Goal: Information Seeking & Learning: Learn about a topic

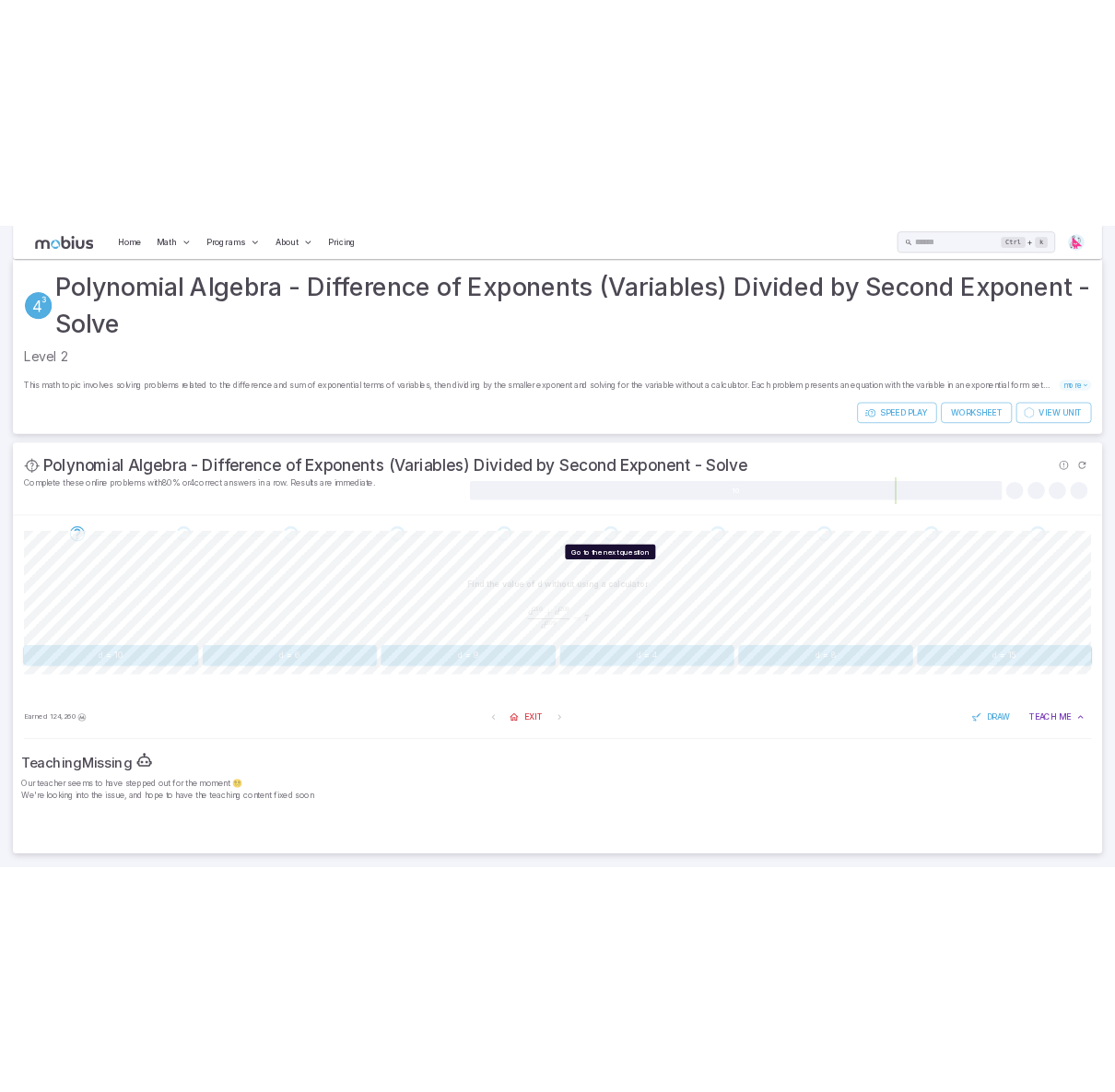
scroll to position [30, 0]
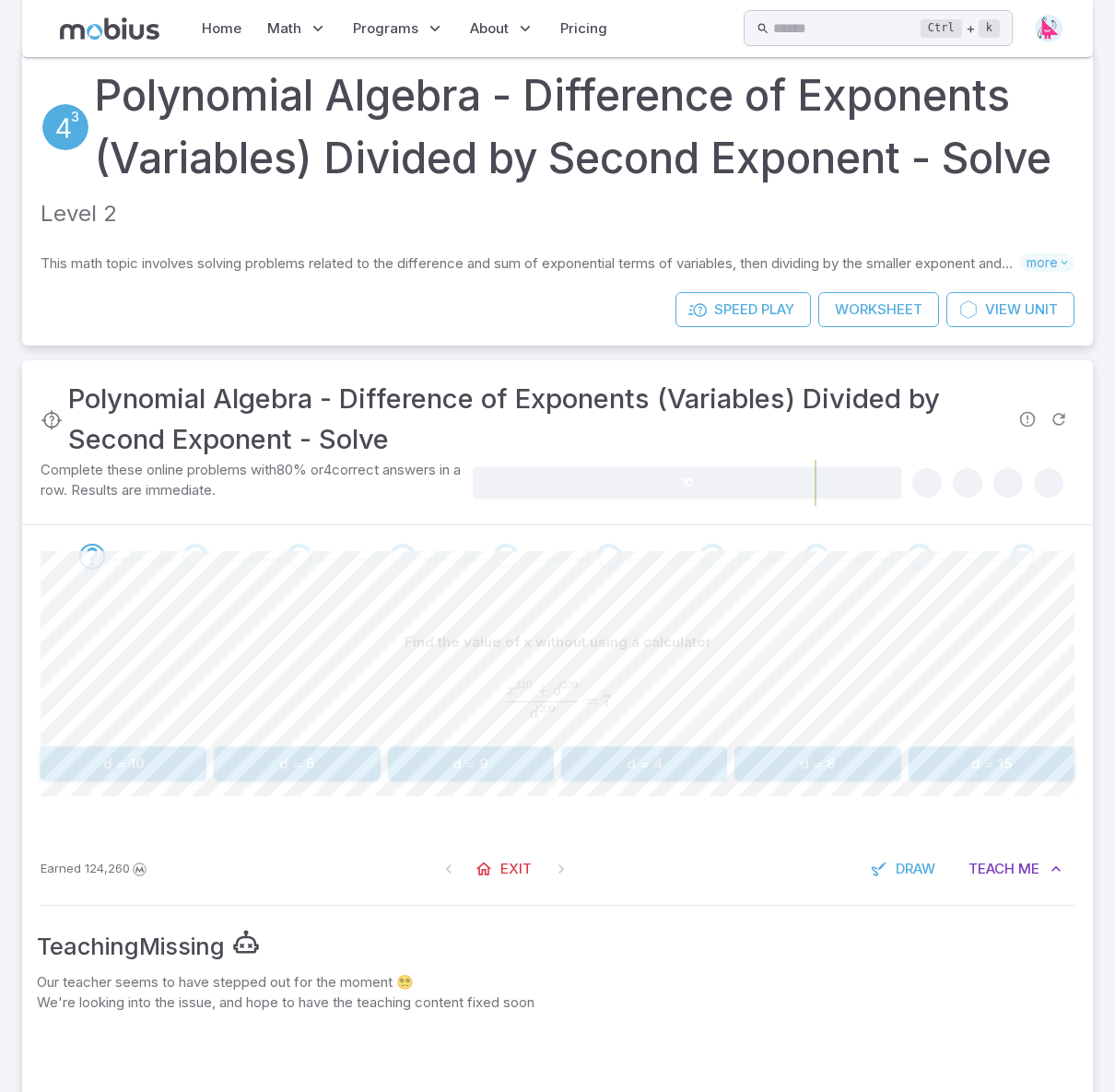
click at [555, 684] on span "d" at bounding box center [556, 690] width 8 height 16
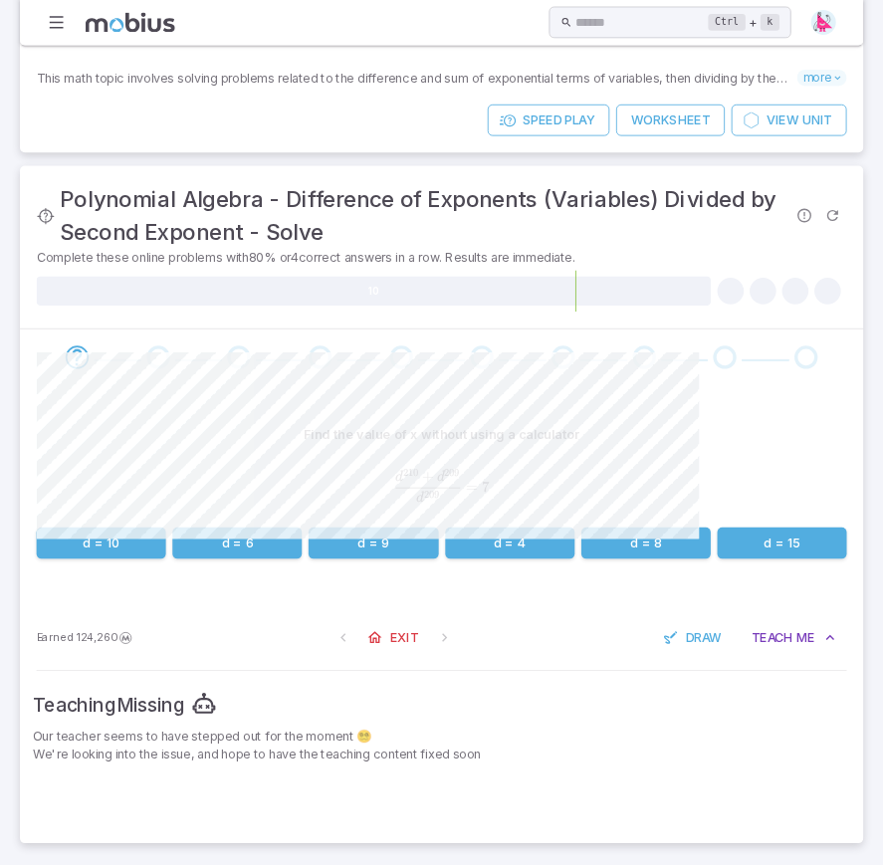
scroll to position [263, 0]
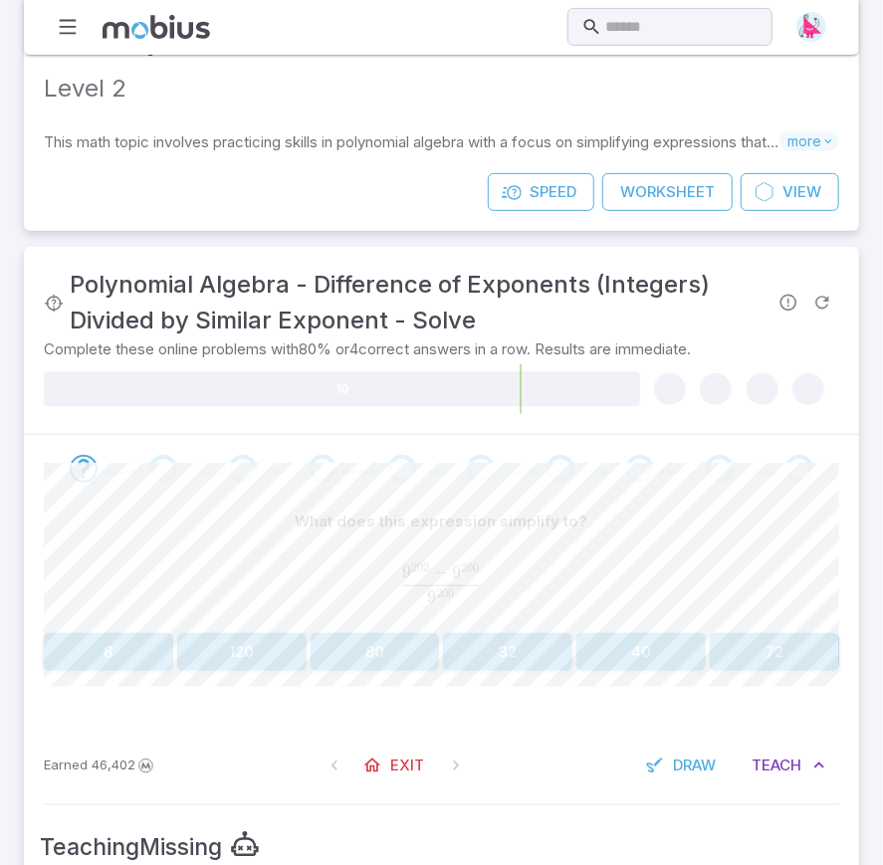
scroll to position [199, 0]
